Goal: Information Seeking & Learning: Understand process/instructions

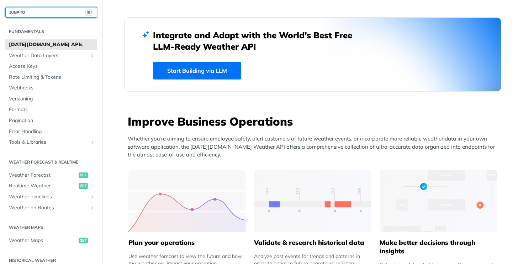
click at [47, 12] on button "JUMP TO ⌘/" at bounding box center [51, 12] width 92 height 11
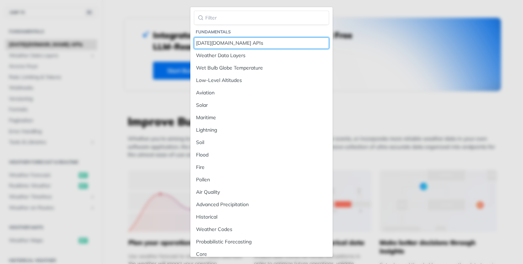
click at [229, 42] on div "[DATE][DOMAIN_NAME] APIs" at bounding box center [261, 42] width 131 height 7
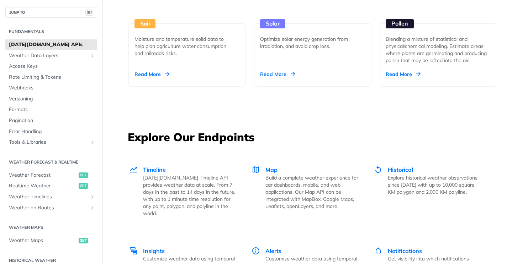
scroll to position [903, 0]
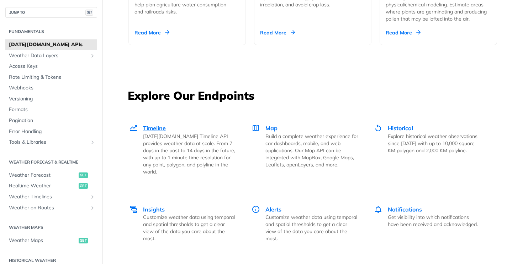
click at [152, 127] on span "Timeline" at bounding box center [154, 128] width 23 height 7
click at [397, 127] on span "Historical" at bounding box center [399, 128] width 25 height 7
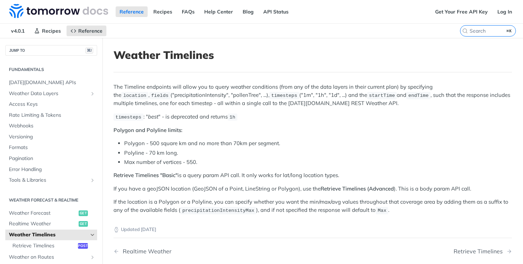
click at [454, 167] on div "The Timeline endpoints will allow you to query weather conditions (from any of …" at bounding box center [312, 149] width 398 height 132
click at [493, 250] on div "Retrieve Timelines" at bounding box center [479, 251] width 53 height 7
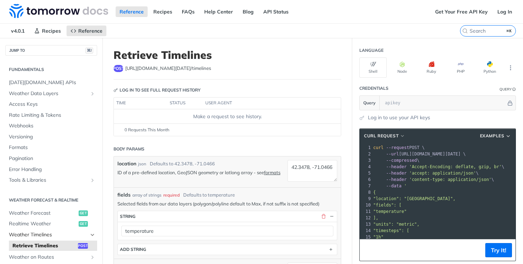
scroll to position [44, 0]
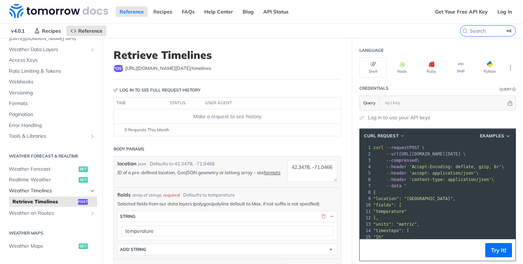
click at [43, 192] on span "Weather Timelines" at bounding box center [48, 191] width 79 height 7
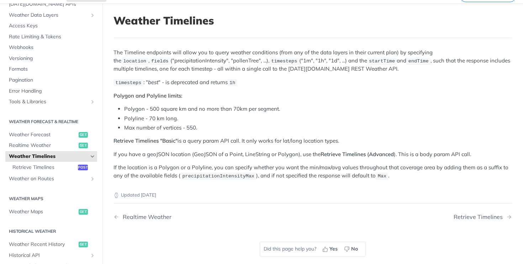
scroll to position [40, 0]
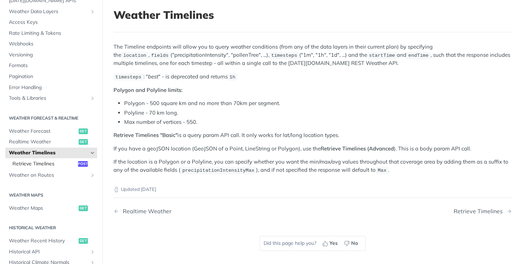
click at [43, 165] on span "Retrieve Timelines" at bounding box center [44, 164] width 64 height 7
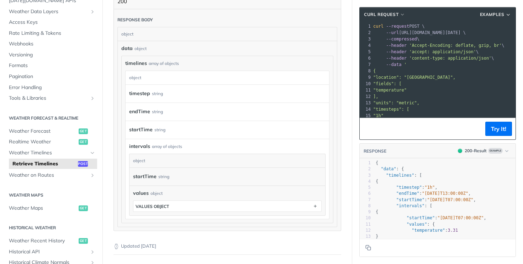
scroll to position [652, 0]
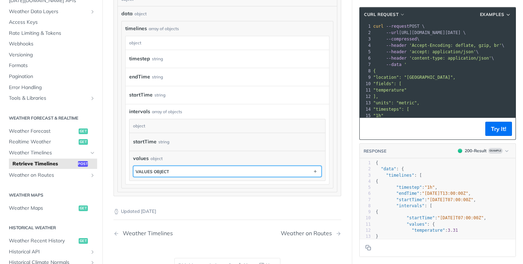
click at [219, 170] on button "values object" at bounding box center [227, 171] width 188 height 11
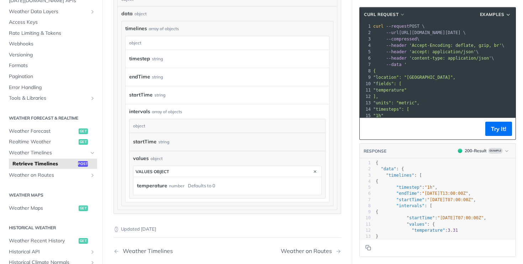
click at [225, 143] on div "startTime string" at bounding box center [225, 142] width 185 height 11
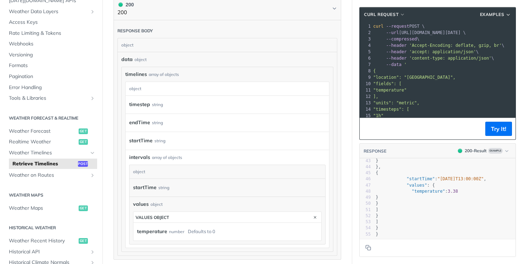
scroll to position [652, 0]
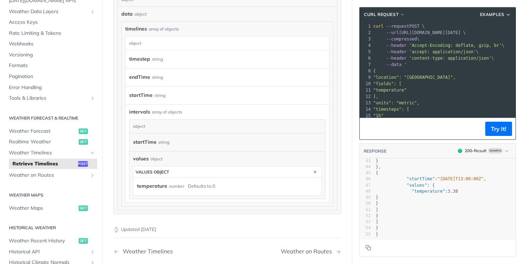
click at [141, 59] on label "timestep" at bounding box center [139, 59] width 21 height 10
click at [143, 57] on label "timestep" at bounding box center [139, 59] width 21 height 10
click at [183, 43] on div "object" at bounding box center [226, 44] width 202 height 14
click at [133, 31] on span "timelines" at bounding box center [136, 28] width 22 height 7
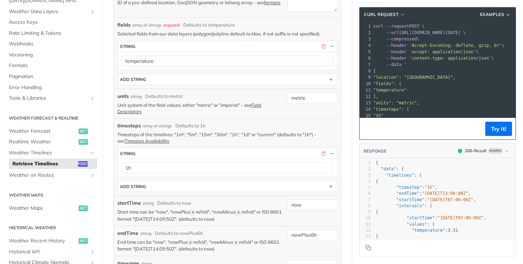
scroll to position [0, 0]
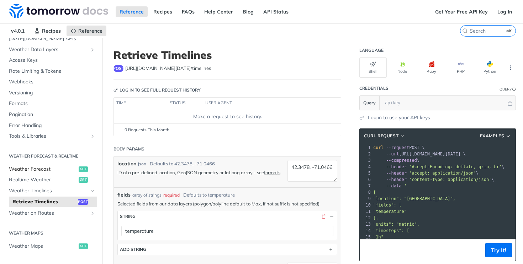
click at [45, 171] on span "Weather Forecast" at bounding box center [43, 169] width 68 height 7
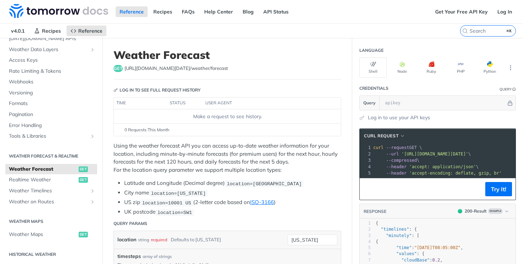
click at [229, 160] on p "Using the weather forecast API you can access up-to-date weather information fo…" at bounding box center [227, 158] width 228 height 32
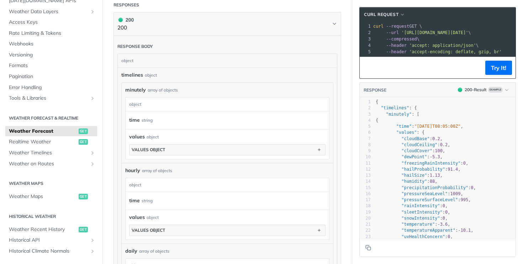
scroll to position [357, 0]
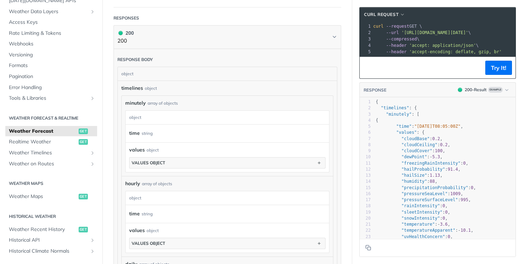
click at [187, 101] on div "minutely array of objects" at bounding box center [227, 103] width 204 height 7
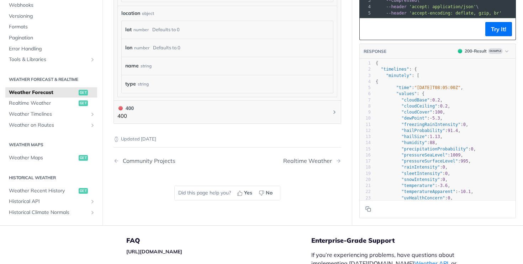
scroll to position [0, 0]
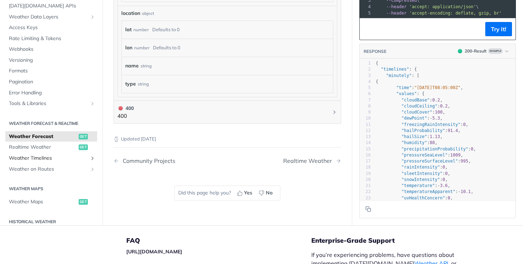
click at [44, 158] on span "Weather Timelines" at bounding box center [48, 158] width 79 height 7
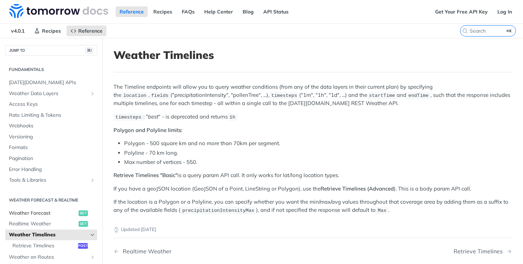
click at [41, 212] on span "Weather Forecast" at bounding box center [43, 213] width 68 height 7
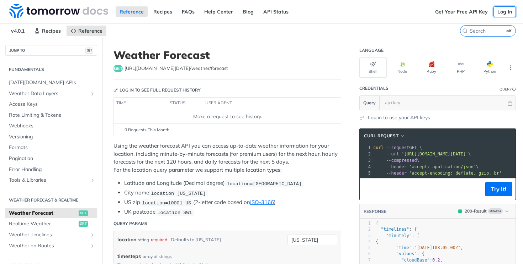
click at [502, 11] on link "Log In" at bounding box center [504, 11] width 22 height 11
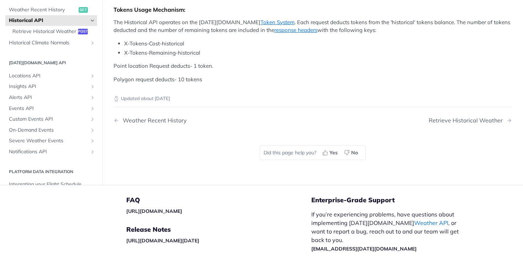
scroll to position [311, 0]
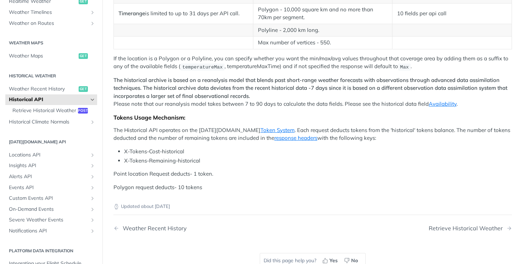
click at [409, 92] on p "The historical archive is based on a reanalysis model that blends past short-ra…" at bounding box center [312, 92] width 398 height 32
click at [409, 87] on strong "The historical archive is based on a reanalysis model that blends past short-ra…" at bounding box center [310, 88] width 394 height 23
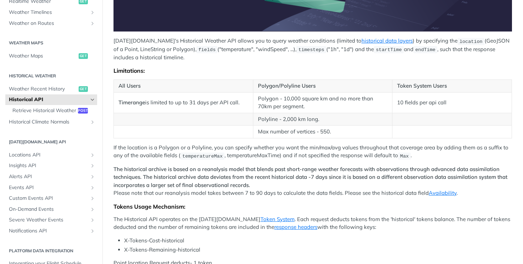
scroll to position [208, 0]
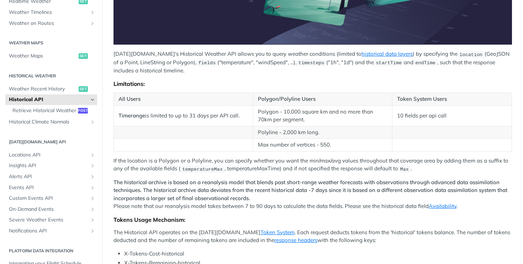
click at [383, 147] on td "Max number of vertices - 550." at bounding box center [322, 145] width 139 height 13
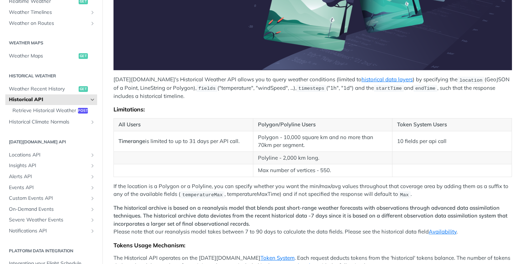
click at [419, 78] on p "Tomorrow.io's Historical Weather API allows you to query weather conditions (li…" at bounding box center [312, 88] width 398 height 25
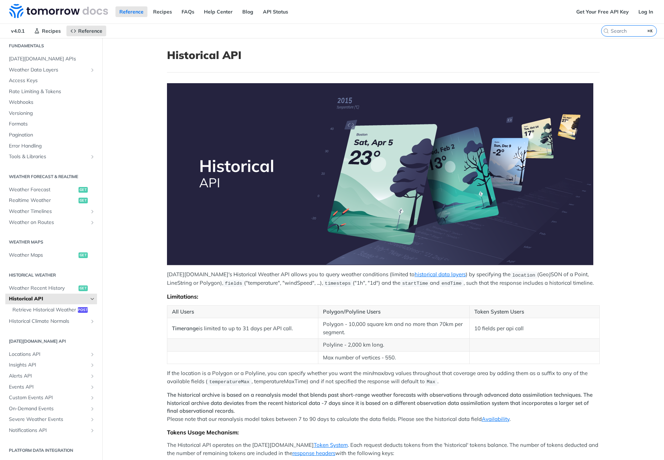
scroll to position [24, 0]
click at [444, 264] on td "Polygon - 10,000 square km and no more than 70km per segment." at bounding box center [394, 328] width 151 height 21
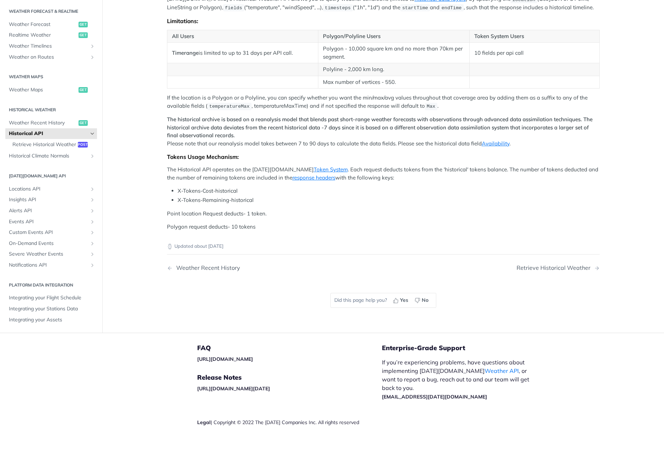
click at [309, 192] on li "X-Tokens-Cost-historical" at bounding box center [389, 191] width 422 height 8
click at [466, 167] on p "The Historical API operates on the Tomorrow.io Token System . Each request dedu…" at bounding box center [383, 174] width 433 height 16
click at [462, 141] on p "The historical archive is based on a reanalysis model that blends past short-ra…" at bounding box center [383, 132] width 433 height 32
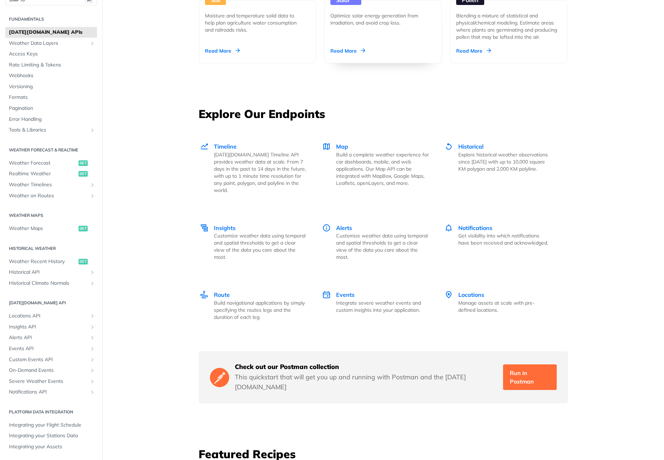
scroll to position [889, 0]
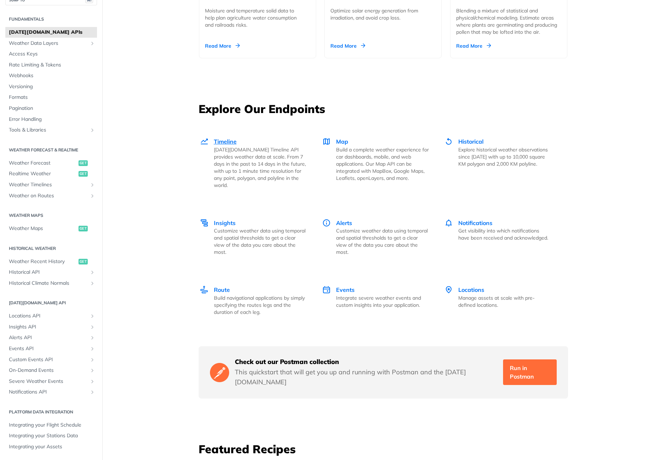
click at [225, 141] on span "Timeline" at bounding box center [225, 141] width 23 height 7
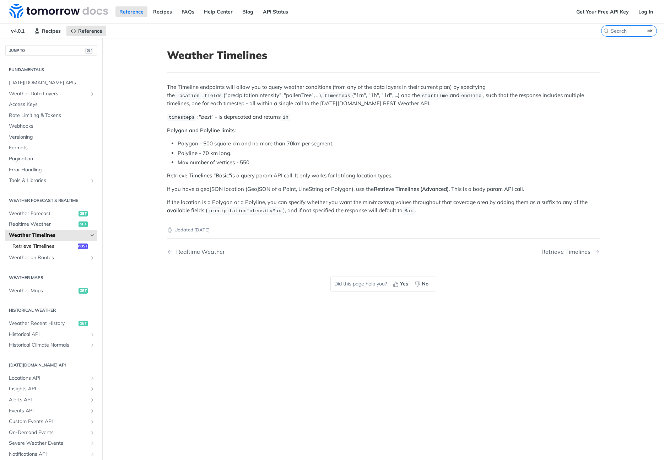
click at [54, 246] on span "Retrieve Timelines" at bounding box center [44, 246] width 64 height 7
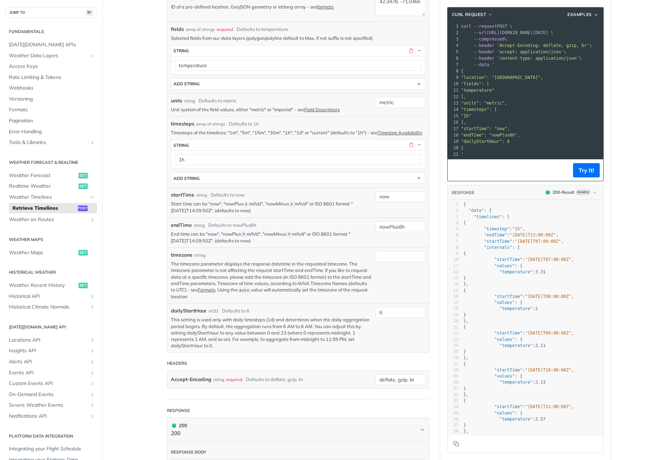
scroll to position [106, 0]
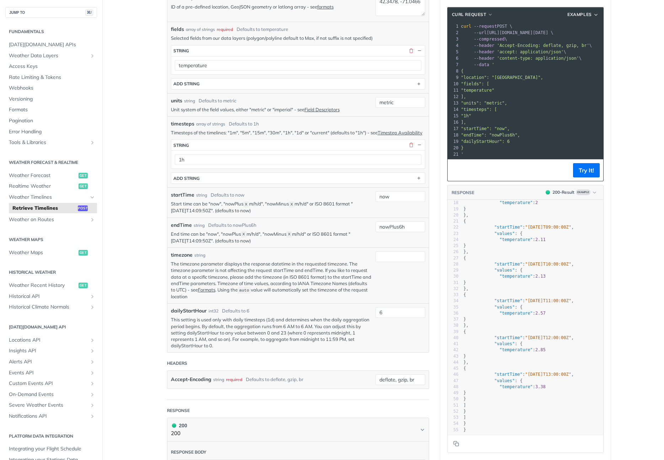
click at [126, 210] on main "JUMP TO ⌘/ Fundamentals [DATE][DOMAIN_NAME] APIs Weather Data Layers Core Proba…" at bounding box center [332, 318] width 664 height 893
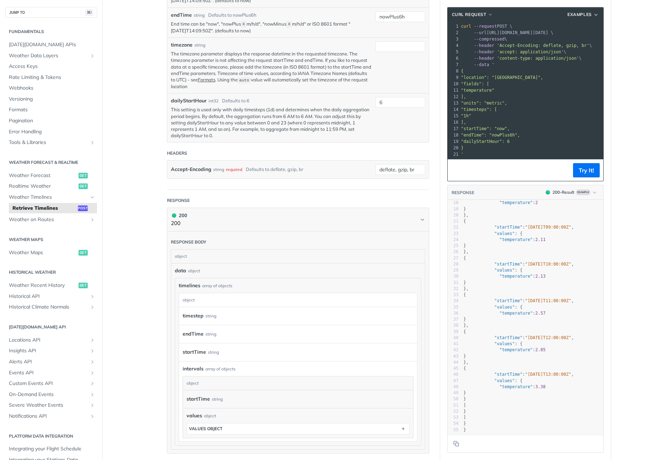
scroll to position [396, 0]
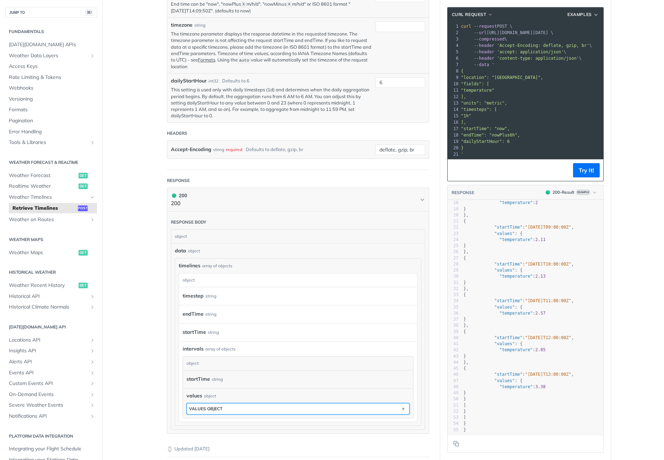
click at [215, 411] on div "values object" at bounding box center [205, 408] width 33 height 5
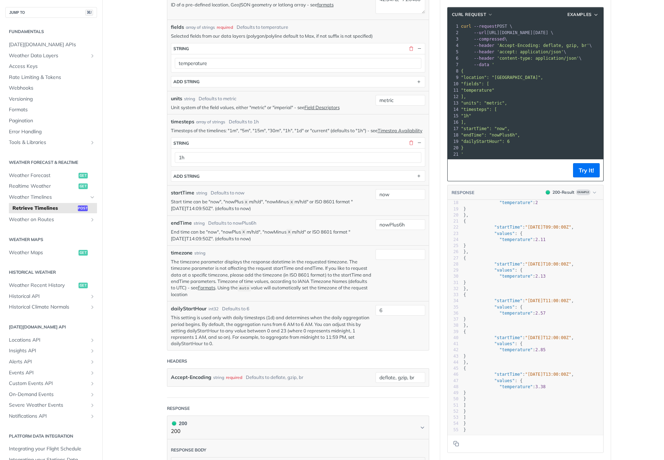
scroll to position [0, 0]
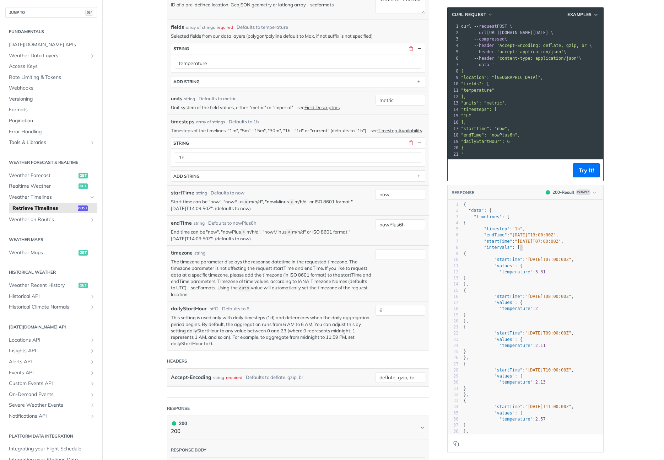
click at [563, 246] on pre ""intervals" : [" at bounding box center [532, 248] width 141 height 6
click at [594, 192] on icon "button" at bounding box center [594, 192] width 5 height 5
click at [499, 225] on div "1 { 2 "data" : { 3 "timelines" : [ 4 { 5 "timestep" : "1h" , 6 "endTime" : "[DA…" at bounding box center [532, 370] width 141 height 337
click at [330, 269] on p "The timezone parameter displays the response datetime in the requested timezone…" at bounding box center [271, 277] width 201 height 39
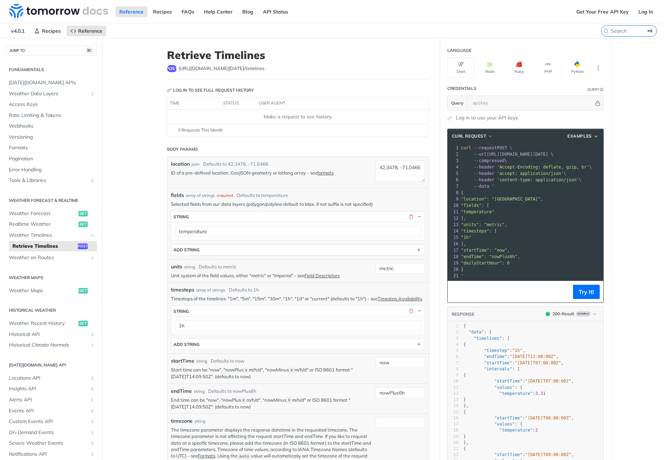
click at [598, 69] on icon "More ellipsis" at bounding box center [598, 68] width 6 height 6
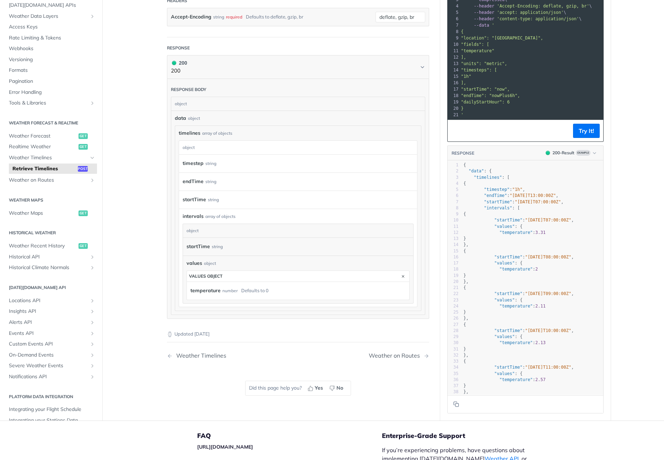
scroll to position [610, 0]
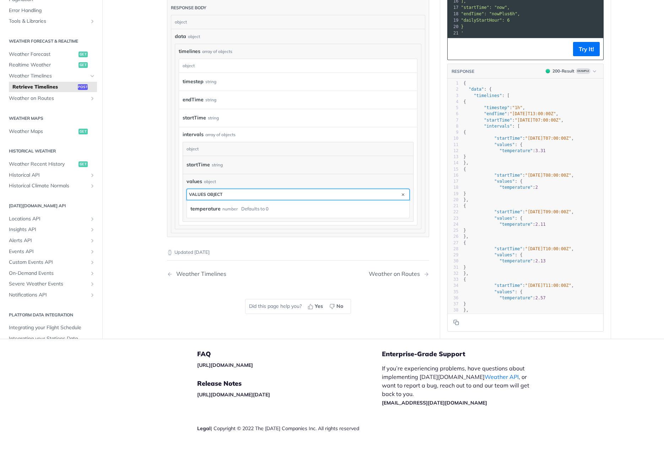
click at [305, 197] on button "values object" at bounding box center [298, 194] width 223 height 11
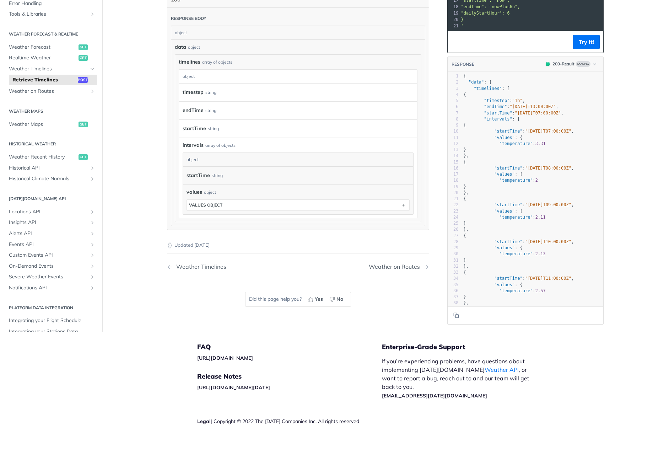
click at [306, 152] on div "intervals object startTime string values object values object" at bounding box center [298, 181] width 231 height 65
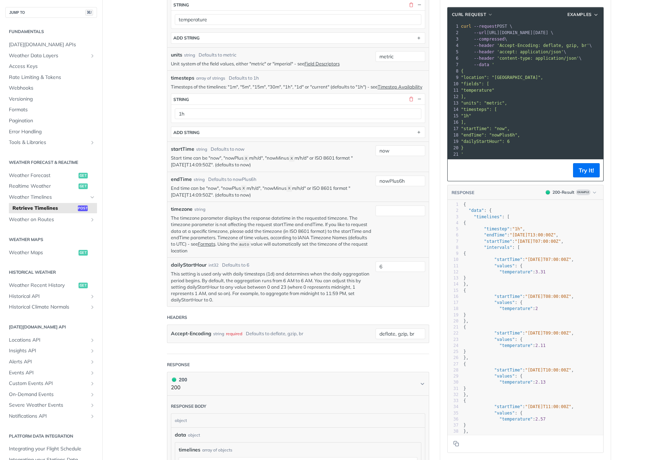
scroll to position [0, 0]
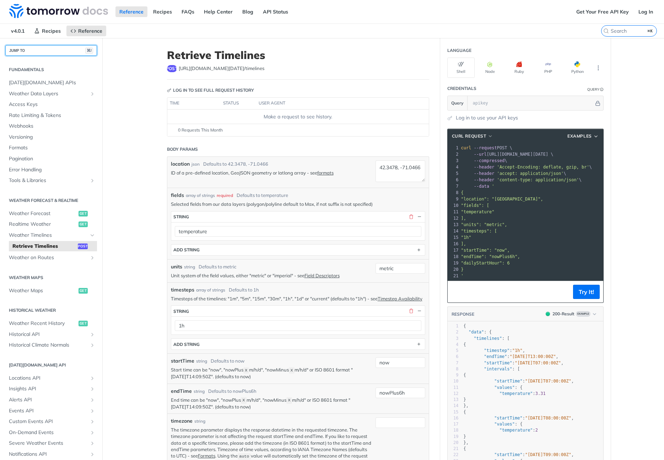
click at [46, 48] on button "JUMP TO ⌘/" at bounding box center [51, 50] width 92 height 11
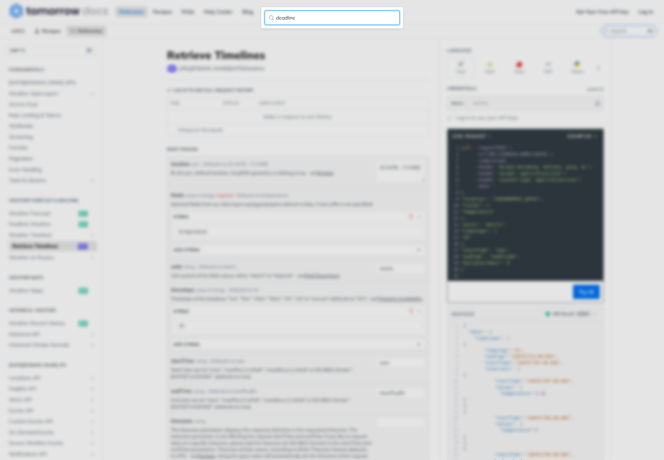
type input "deadline"
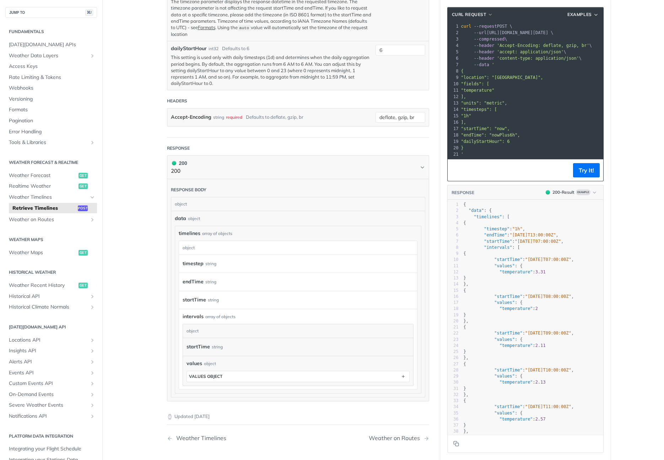
scroll to position [480, 0]
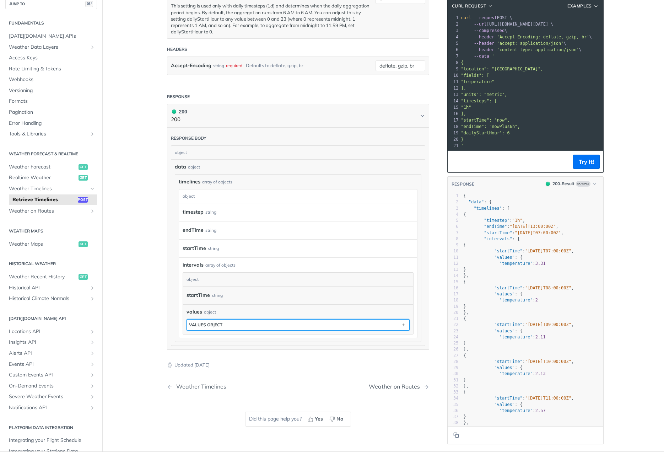
click at [210, 327] on div "values object" at bounding box center [205, 324] width 33 height 5
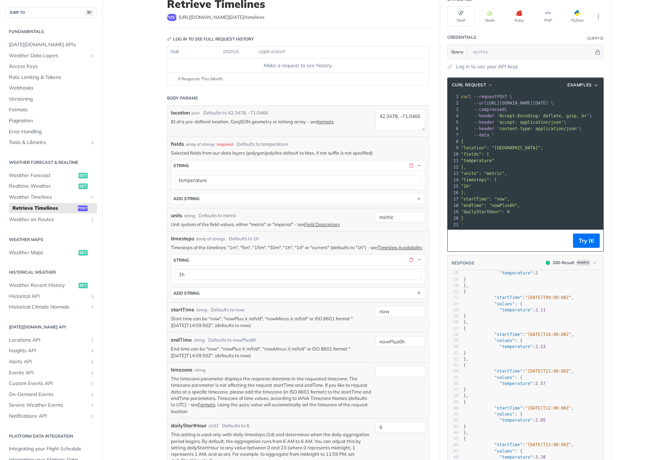
scroll to position [0, 0]
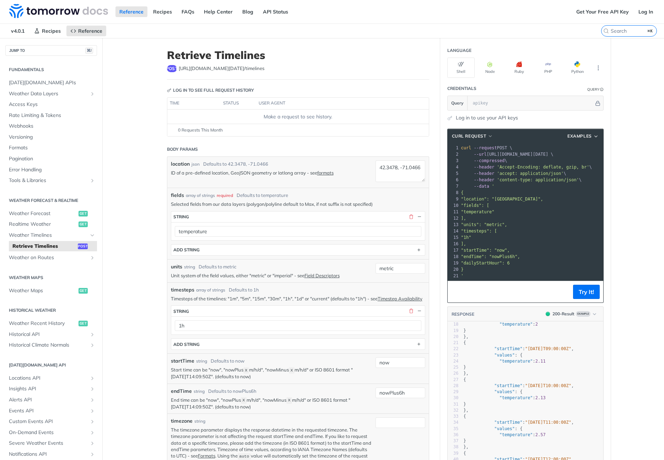
click at [493, 116] on link "Log in to use your API keys" at bounding box center [487, 117] width 62 height 7
